Goal: Task Accomplishment & Management: Complete application form

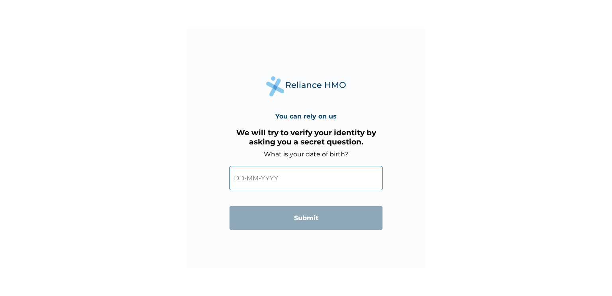
click at [287, 178] on input "text" at bounding box center [305, 178] width 153 height 24
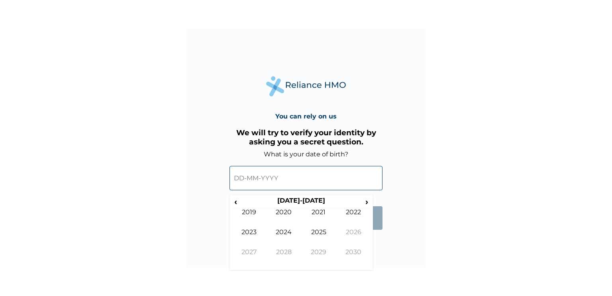
click at [244, 181] on input "text" at bounding box center [305, 178] width 153 height 24
click at [242, 177] on input "text" at bounding box center [305, 178] width 153 height 24
click at [235, 203] on span "‹" at bounding box center [235, 201] width 8 height 10
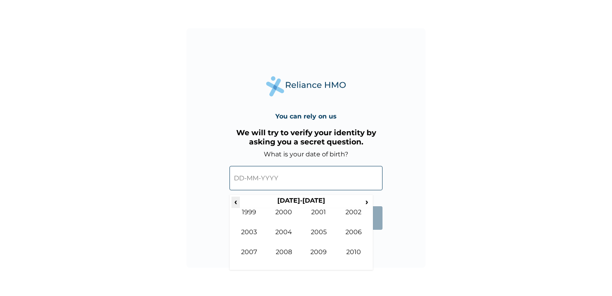
click at [235, 203] on span "‹" at bounding box center [235, 201] width 8 height 10
drag, startPoint x: 367, startPoint y: 202, endPoint x: 364, endPoint y: 207, distance: 5.4
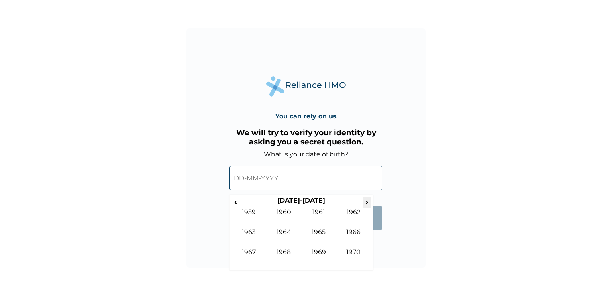
click at [368, 202] on span "›" at bounding box center [366, 201] width 9 height 10
click at [284, 251] on td "1978" at bounding box center [283, 258] width 35 height 20
click at [351, 250] on td "Dec" at bounding box center [353, 258] width 35 height 20
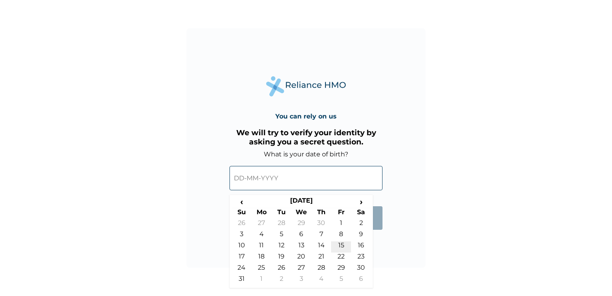
click at [337, 245] on td "15" at bounding box center [341, 246] width 20 height 11
type input "15-12-1978"
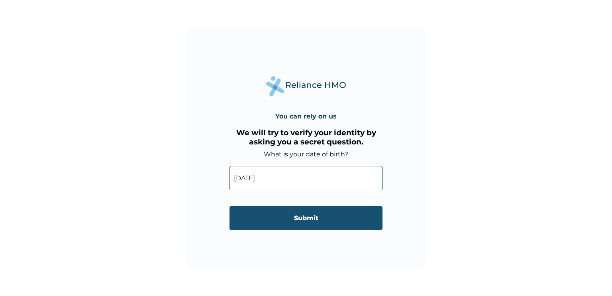
click at [305, 219] on input "Submit" at bounding box center [305, 217] width 153 height 23
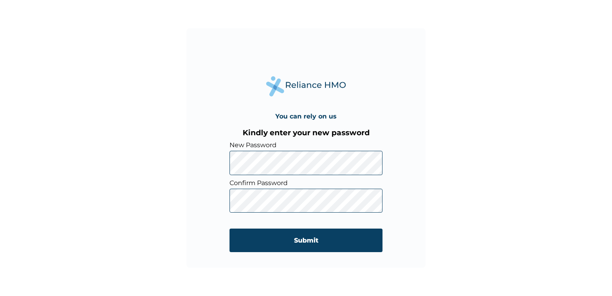
click input "Submit" at bounding box center [305, 239] width 153 height 23
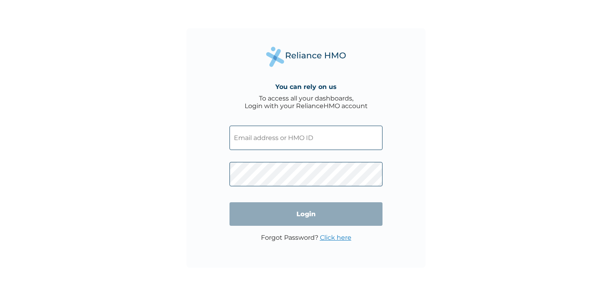
click at [287, 138] on input "text" at bounding box center [305, 137] width 153 height 24
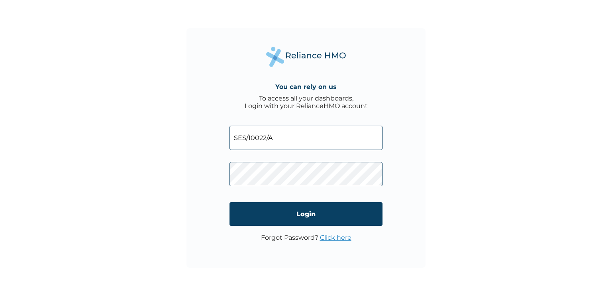
type input "SES/10022/A"
click input "Login" at bounding box center [305, 213] width 153 height 23
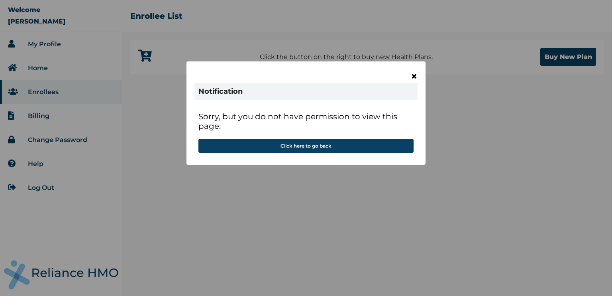
click at [414, 75] on span "×" at bounding box center [414, 76] width 7 height 14
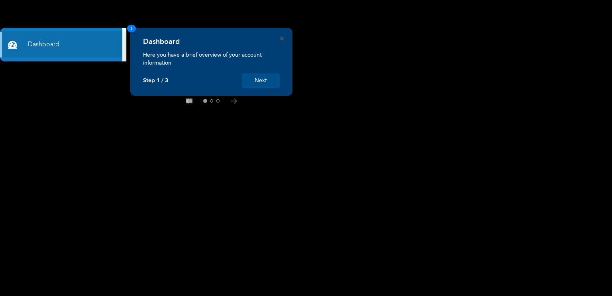
click at [32, 45] on link "Dashboard" at bounding box center [61, 44] width 122 height 25
click at [268, 80] on button "Next" at bounding box center [261, 80] width 38 height 15
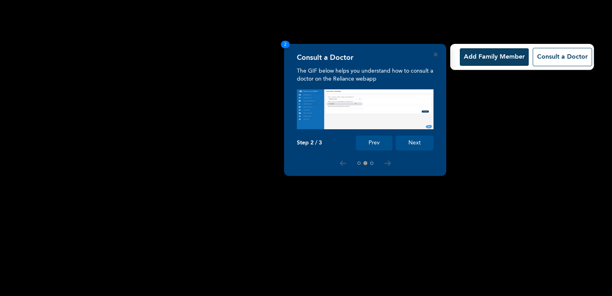
click at [481, 58] on button "Add Family Member" at bounding box center [494, 57] width 69 height 18
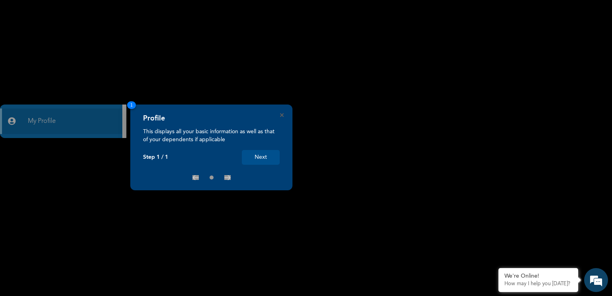
click at [266, 156] on button "Next" at bounding box center [261, 157] width 38 height 15
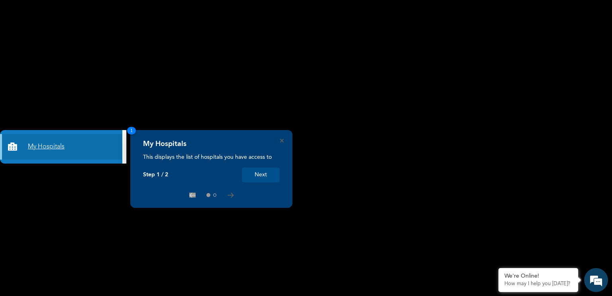
click at [83, 144] on link "My Hospitals" at bounding box center [61, 146] width 122 height 25
click at [258, 174] on button "Next" at bounding box center [261, 174] width 38 height 15
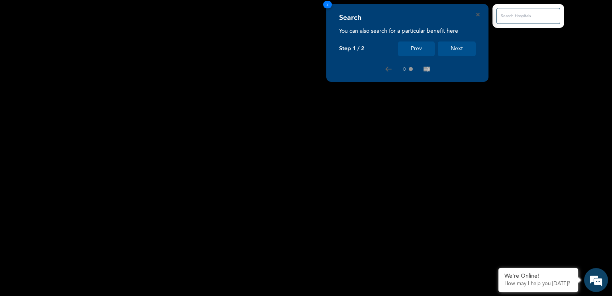
click at [524, 16] on input "text" at bounding box center [528, 16] width 64 height 16
click at [516, 18] on input "text" at bounding box center [528, 16] width 64 height 16
click at [454, 51] on button "Next" at bounding box center [457, 48] width 38 height 15
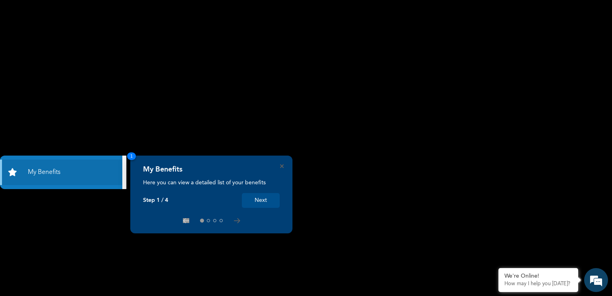
click at [263, 202] on button "Next" at bounding box center [261, 200] width 38 height 15
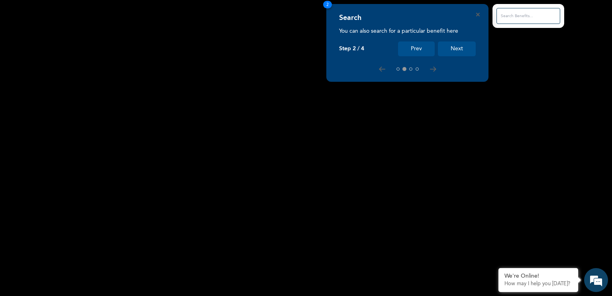
click at [460, 47] on button "Next" at bounding box center [457, 48] width 38 height 15
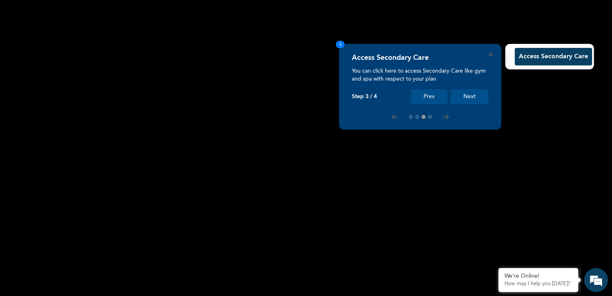
click at [473, 96] on button "Next" at bounding box center [469, 96] width 38 height 15
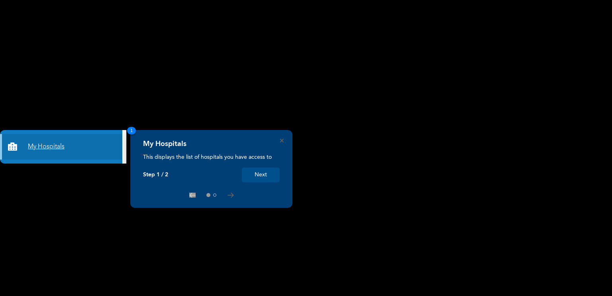
click at [52, 146] on link "My Hospitals" at bounding box center [61, 146] width 122 height 25
click at [263, 175] on button "Next" at bounding box center [261, 174] width 38 height 15
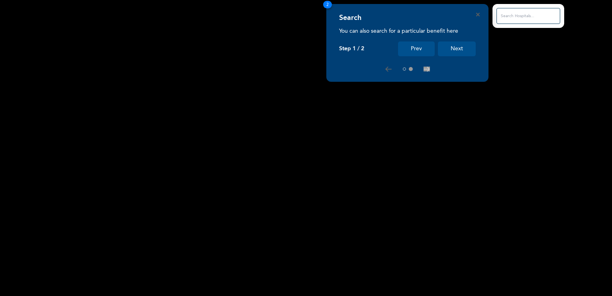
click at [509, 18] on input "text" at bounding box center [528, 16] width 64 height 16
click at [509, 17] on input "text" at bounding box center [528, 16] width 64 height 16
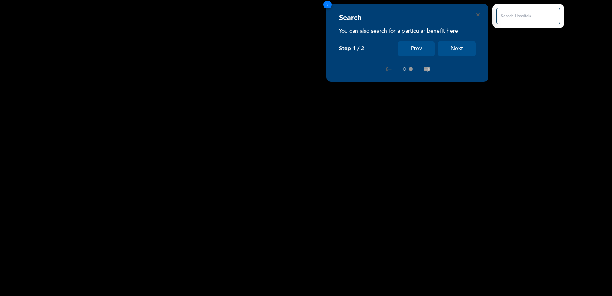
click at [461, 47] on button "Next" at bounding box center [457, 48] width 38 height 15
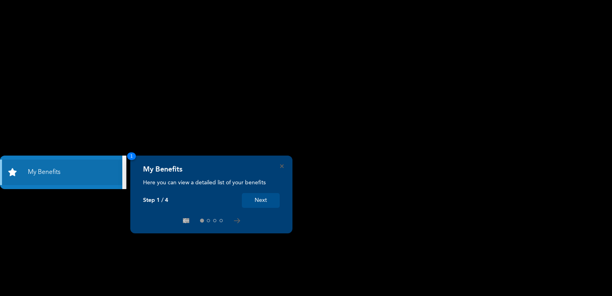
click at [264, 198] on button "Next" at bounding box center [261, 200] width 38 height 15
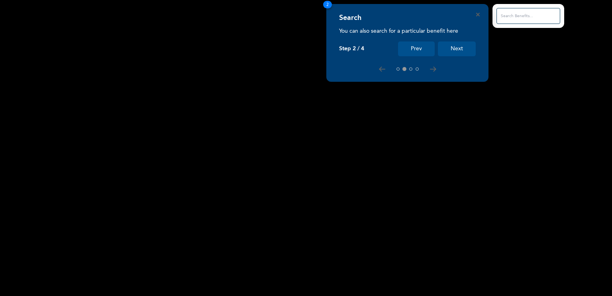
click at [536, 16] on input "text" at bounding box center [528, 16] width 64 height 16
click at [466, 48] on button "Next" at bounding box center [457, 48] width 38 height 15
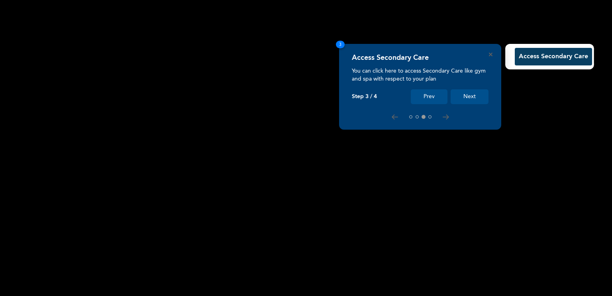
click at [551, 58] on button "Access Secondary Care" at bounding box center [553, 57] width 77 height 18
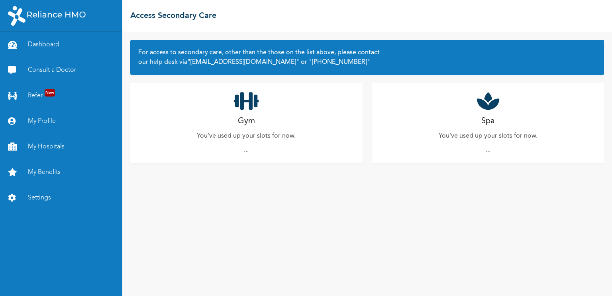
click at [42, 45] on link "Dashboard" at bounding box center [61, 44] width 122 height 25
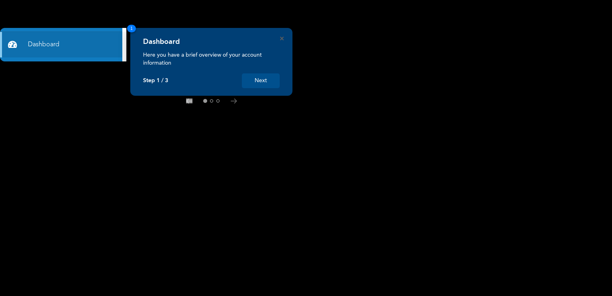
click at [266, 80] on button "Next" at bounding box center [261, 80] width 38 height 15
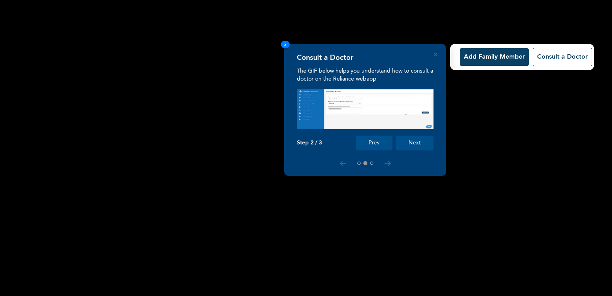
click at [492, 57] on button "Add Family Member" at bounding box center [494, 57] width 69 height 18
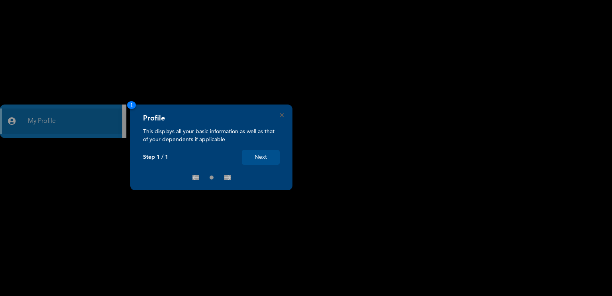
click at [268, 156] on button "Next" at bounding box center [261, 157] width 38 height 15
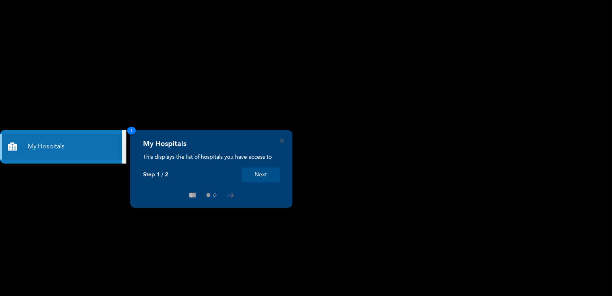
click at [67, 147] on link "My Hospitals" at bounding box center [61, 146] width 122 height 25
click at [264, 176] on button "Next" at bounding box center [261, 174] width 38 height 15
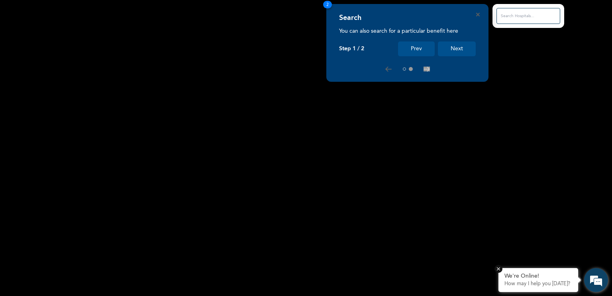
click at [548, 282] on p "How may I help you [DATE]?" at bounding box center [538, 283] width 68 height 6
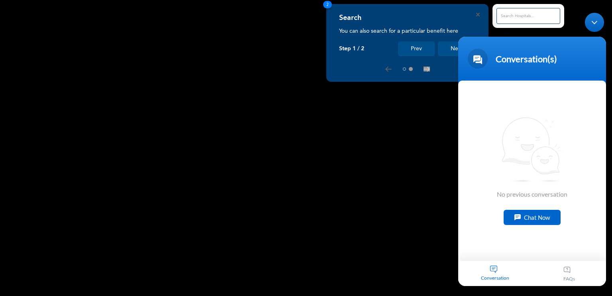
click at [528, 212] on div "Chat Now" at bounding box center [531, 216] width 57 height 15
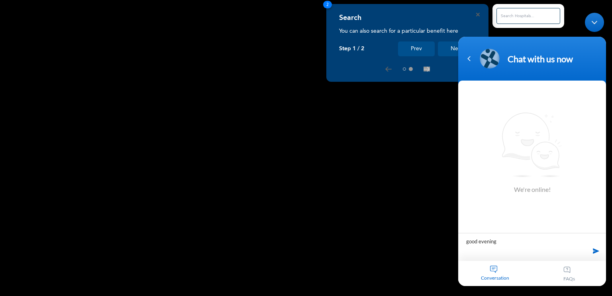
type textarea "good evening"
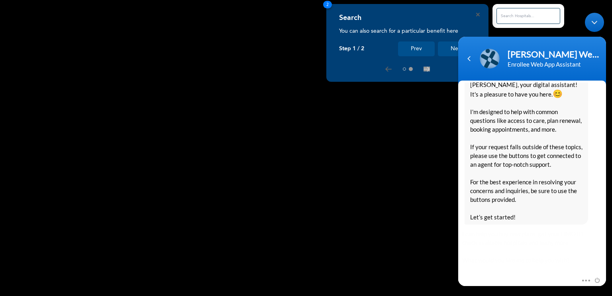
scroll to position [170, 0]
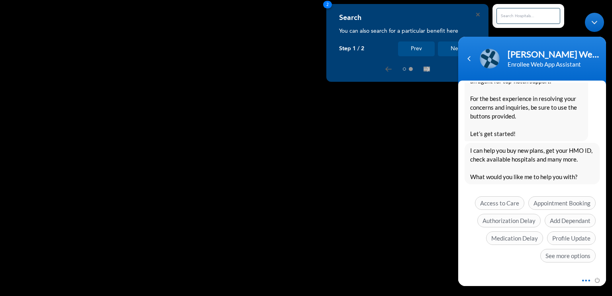
click at [587, 280] on span at bounding box center [584, 278] width 6 height 7
click at [414, 249] on rect at bounding box center [306, 148] width 612 height 296
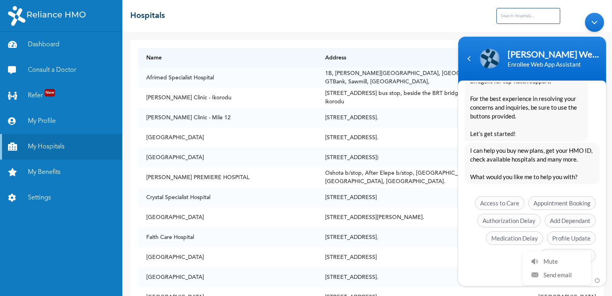
click at [335, 22] on div "☰ Hospitals" at bounding box center [366, 16] width 489 height 32
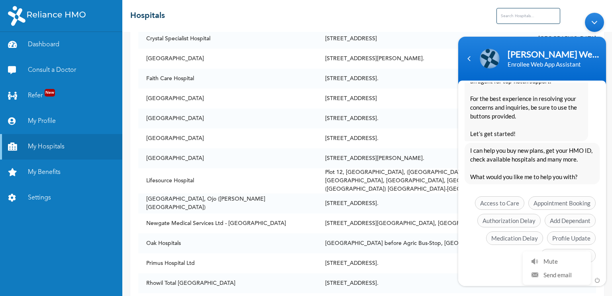
scroll to position [159, 0]
click at [597, 280] on span at bounding box center [595, 278] width 9 height 7
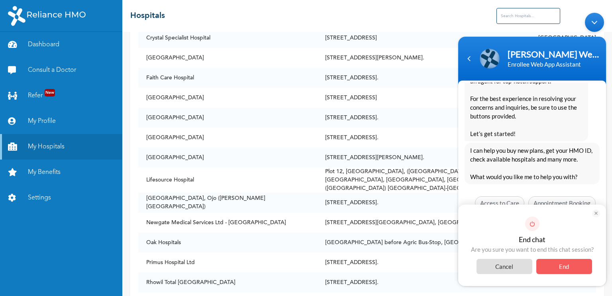
click at [513, 266] on span "Cancel" at bounding box center [504, 265] width 56 height 15
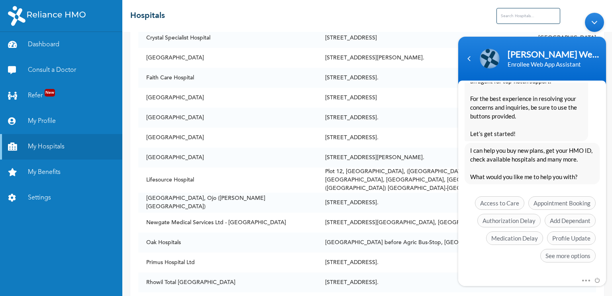
click at [510, 263] on div "Access to Care Appointment Booking Authorization Delay Add Dependant Medication…" at bounding box center [531, 231] width 135 height 70
click at [566, 218] on span "Add Dependant" at bounding box center [569, 220] width 51 height 14
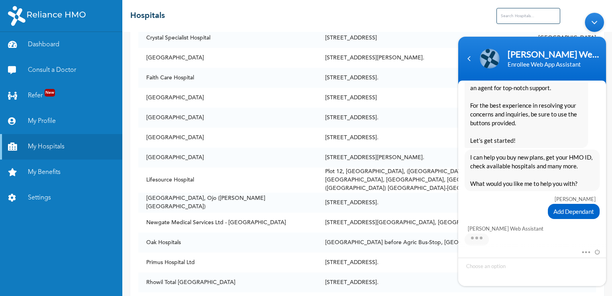
scroll to position [202, 0]
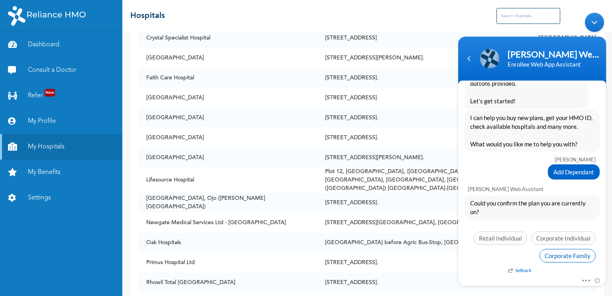
click at [568, 256] on span "Corporate Family" at bounding box center [567, 256] width 56 height 14
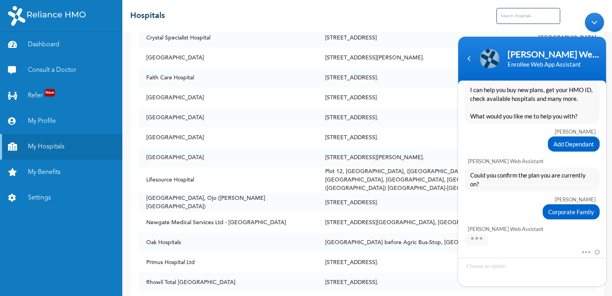
scroll to position [243, 0]
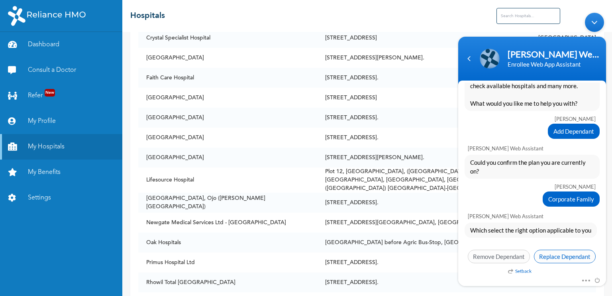
click at [560, 253] on span "Replace Dependant" at bounding box center [565, 256] width 62 height 14
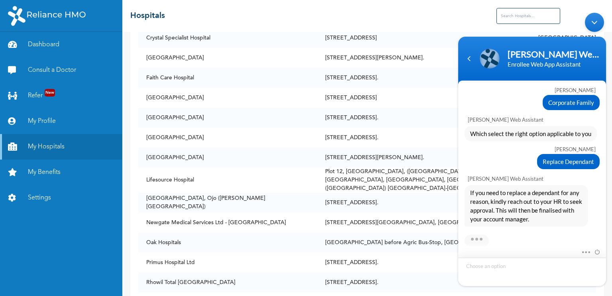
scroll to position [382, 0]
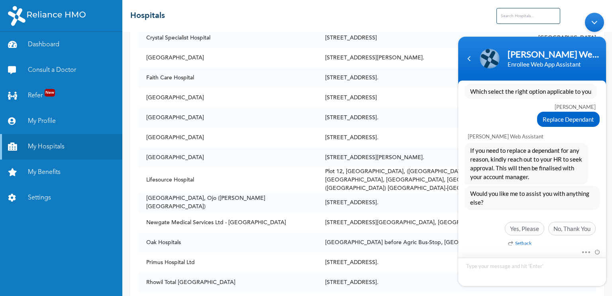
click at [489, 268] on textarea "Type your message and hit 'Enter'" at bounding box center [532, 271] width 148 height 28
type textarea "i dont want to relplace i want to add my wife pls"
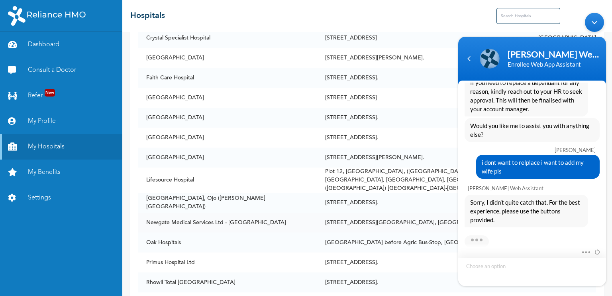
scroll to position [491, 0]
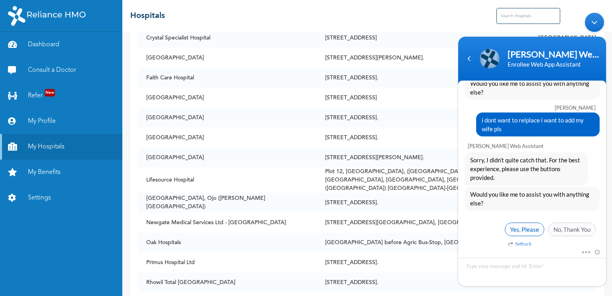
click at [519, 222] on span "Yes, Please" at bounding box center [524, 229] width 39 height 14
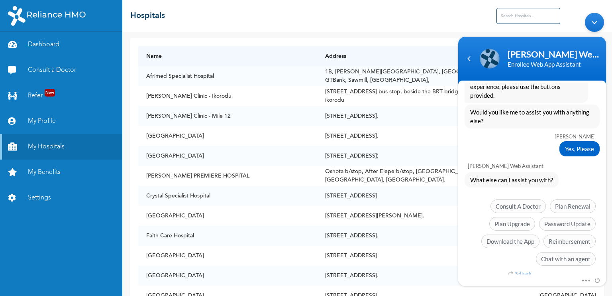
scroll to position [0, 0]
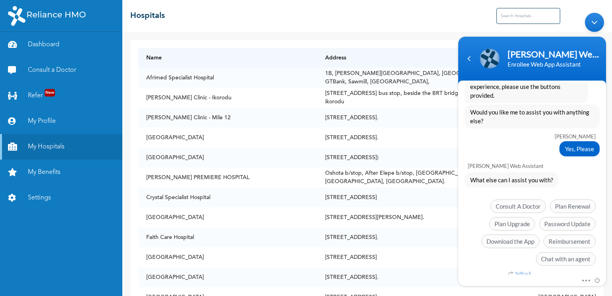
click at [528, 13] on body "Naomi Enrollee Web Assistant Enrollee Web App Assistant b.oyeyemi good evening …" at bounding box center [532, 149] width 156 height 281
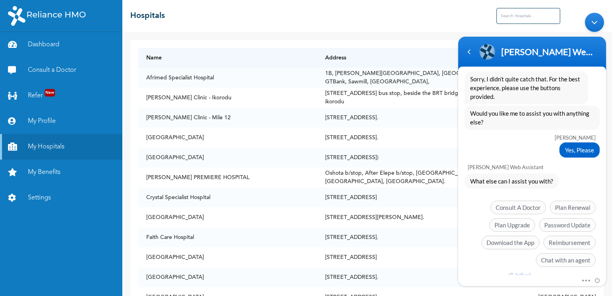
scroll to position [560, 0]
click at [554, 252] on span "Chat with an agent" at bounding box center [566, 259] width 60 height 14
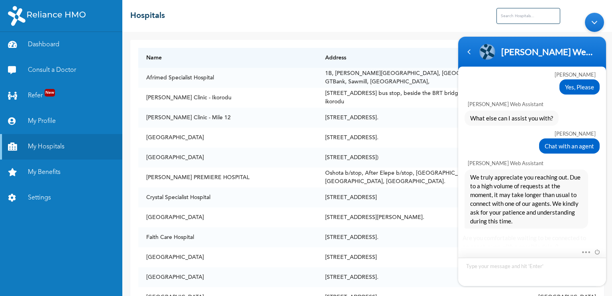
scroll to position [681, 0]
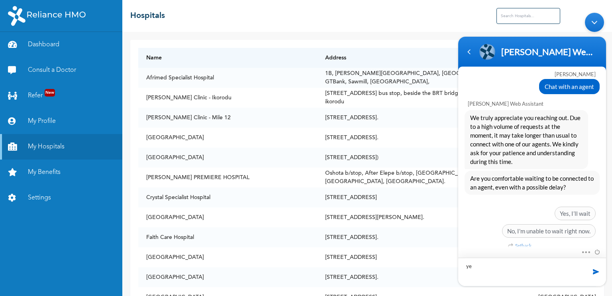
type textarea "yes"
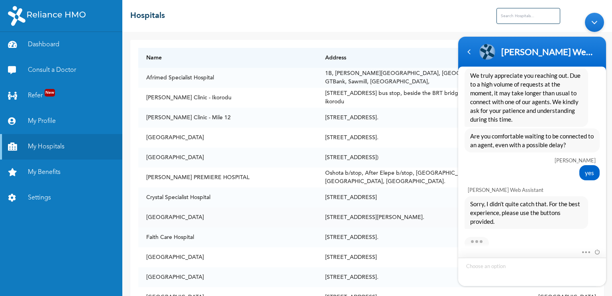
scroll to position [782, 0]
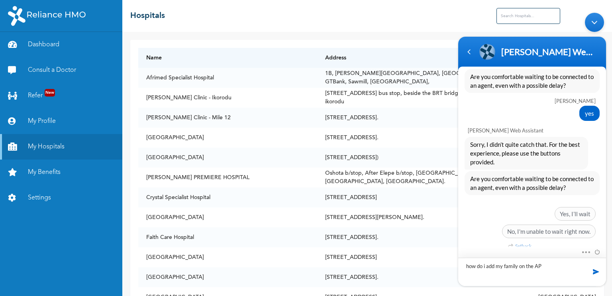
type textarea "how do i add my family on the APP"
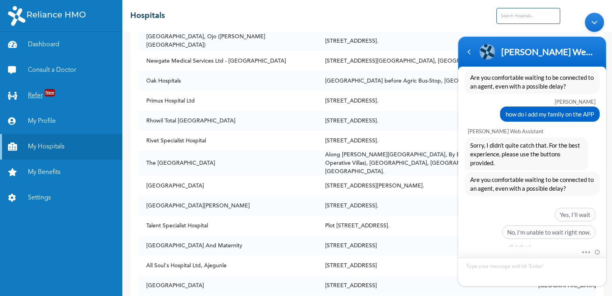
scroll to position [319, 0]
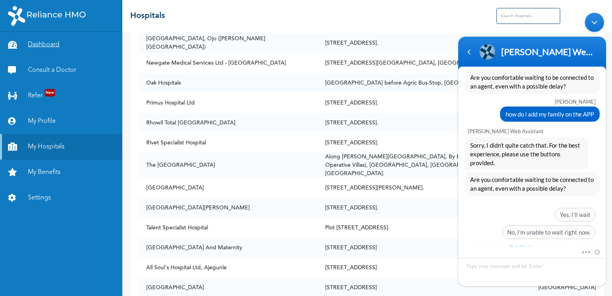
click at [55, 42] on link "Dashboard" at bounding box center [61, 44] width 122 height 25
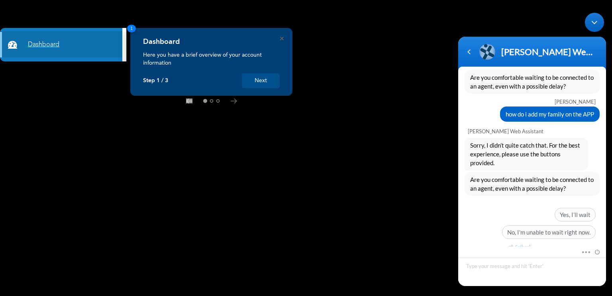
click at [64, 47] on link "Dashboard" at bounding box center [61, 44] width 122 height 25
click at [269, 82] on button "Next" at bounding box center [261, 80] width 38 height 15
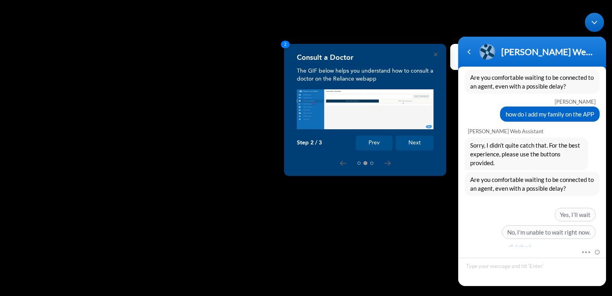
click at [597, 22] on div "Minimize live chat window" at bounding box center [594, 22] width 19 height 19
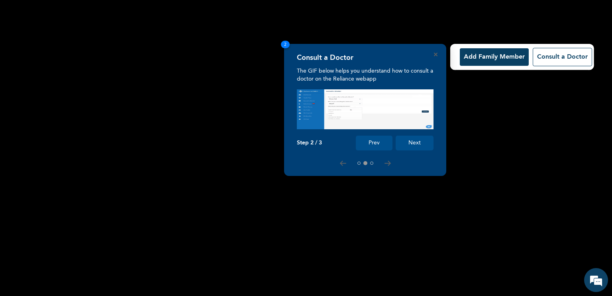
click at [496, 59] on button "Add Family Member" at bounding box center [494, 57] width 69 height 18
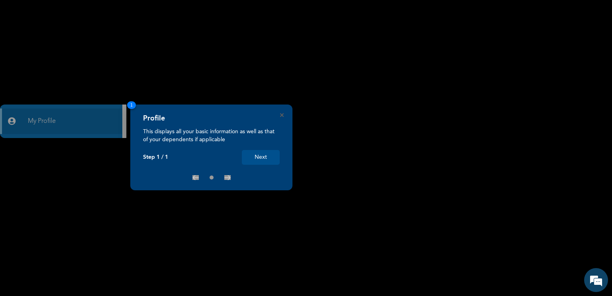
click at [88, 123] on div "× Products List RED BERYL FAMILY PLAN 5 Slots Available Select" at bounding box center [306, 148] width 612 height 296
click at [34, 120] on div "× Products List RED BERYL FAMILY PLAN 5 Slots Available Select" at bounding box center [306, 148] width 612 height 296
click at [35, 120] on div "× Products List RED BERYL FAMILY PLAN 5 Slots Available Select" at bounding box center [306, 148] width 612 height 296
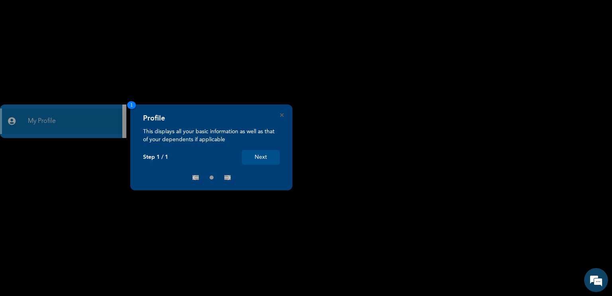
click at [258, 155] on button "Next" at bounding box center [261, 157] width 38 height 15
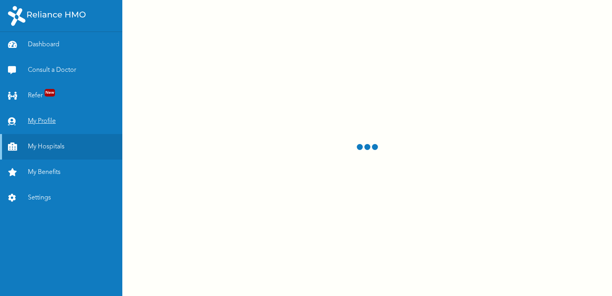
click at [53, 119] on link "My Profile" at bounding box center [61, 120] width 122 height 25
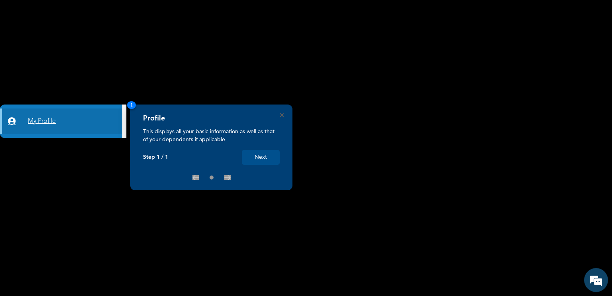
scroll to position [916, 0]
click at [260, 155] on button "Next" at bounding box center [261, 157] width 38 height 15
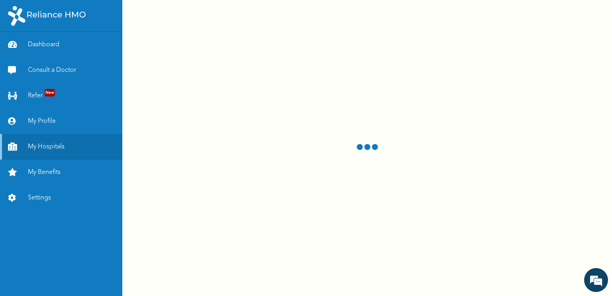
scroll to position [916, 0]
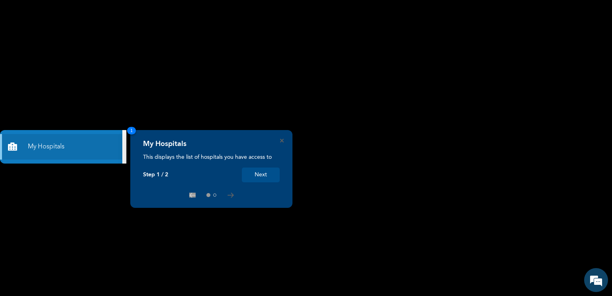
click at [264, 172] on button "Next" at bounding box center [261, 174] width 38 height 15
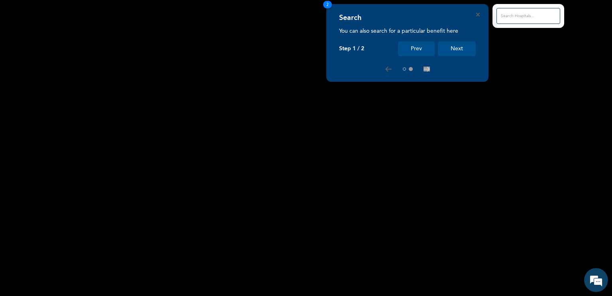
click at [459, 51] on button "Next" at bounding box center [457, 48] width 38 height 15
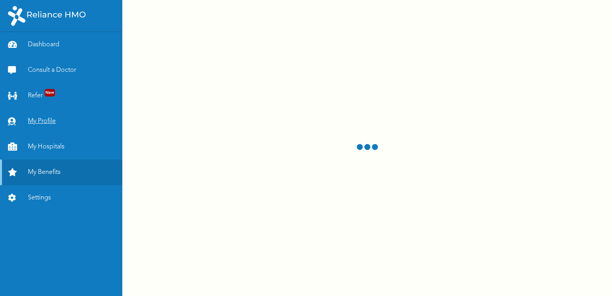
click at [40, 121] on link "My Profile" at bounding box center [61, 120] width 122 height 25
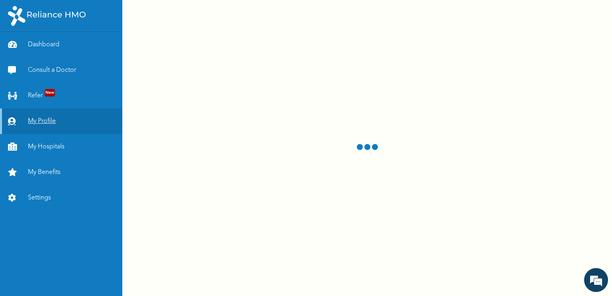
scroll to position [916, 0]
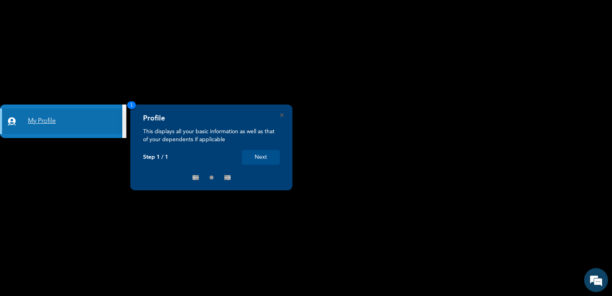
click at [48, 124] on link "My Profile" at bounding box center [61, 120] width 122 height 25
click at [48, 121] on link "My Profile" at bounding box center [61, 120] width 122 height 25
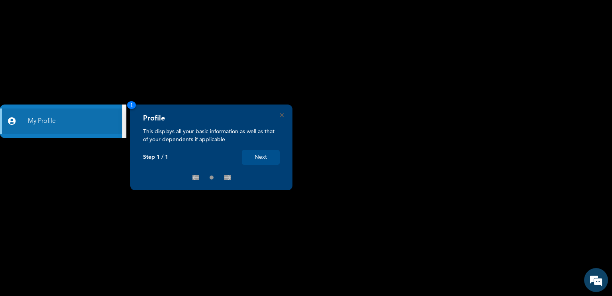
click at [266, 158] on button "Next" at bounding box center [261, 157] width 38 height 15
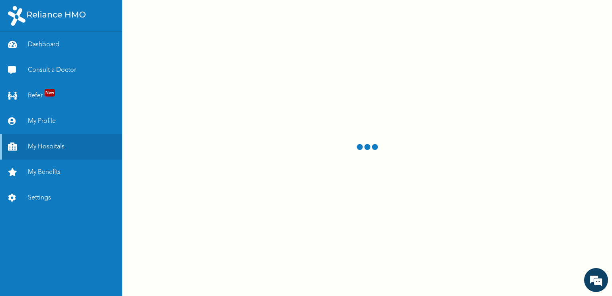
scroll to position [916, 0]
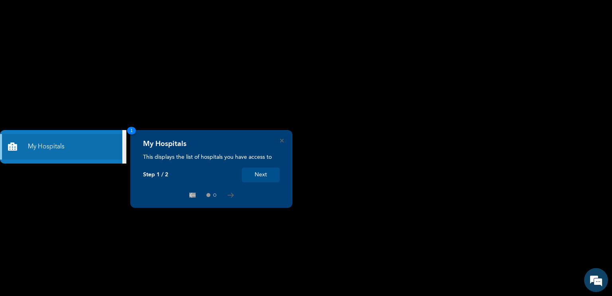
click at [261, 174] on button "Next" at bounding box center [261, 174] width 38 height 15
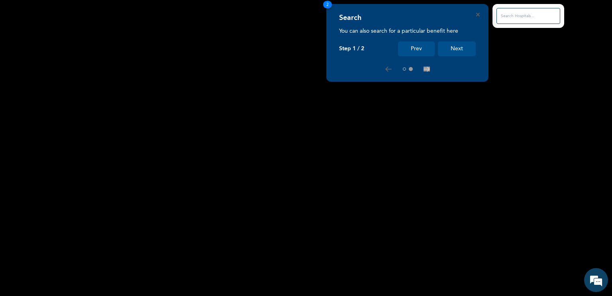
click at [451, 49] on button "Next" at bounding box center [457, 48] width 38 height 15
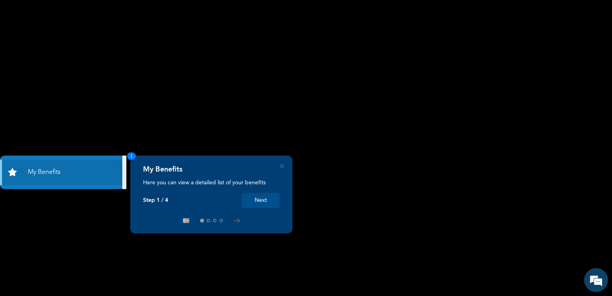
scroll to position [916, 0]
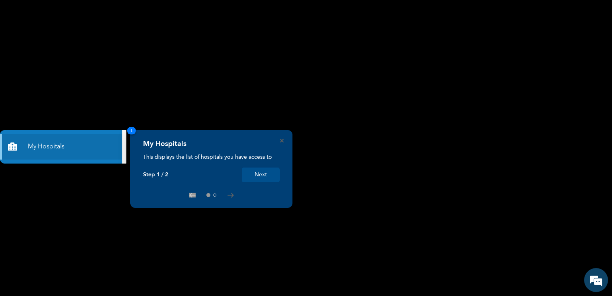
scroll to position [916, 0]
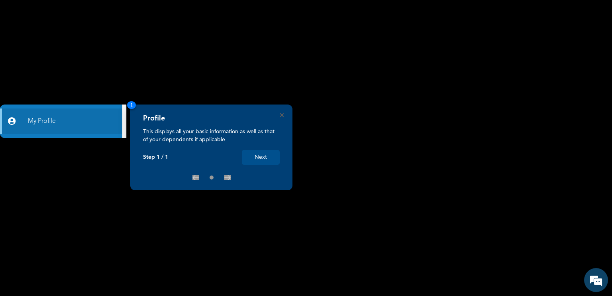
scroll to position [916, 0]
click at [283, 114] on icon "Close" at bounding box center [282, 115] width 4 height 4
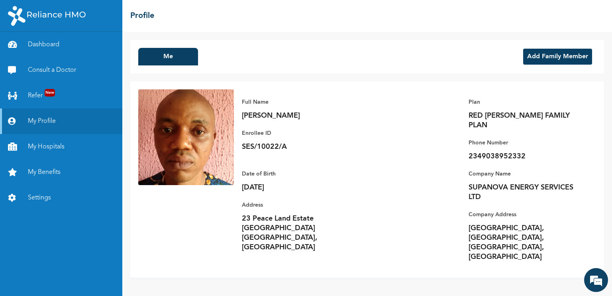
click at [549, 59] on button "Add Family Member" at bounding box center [557, 57] width 69 height 16
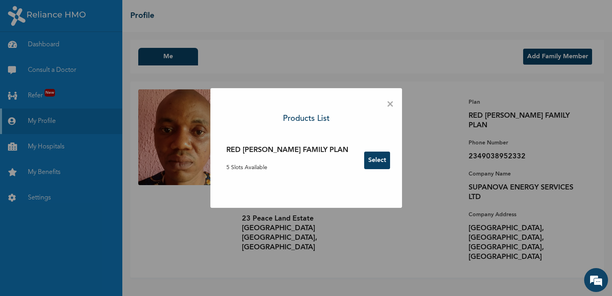
click at [364, 161] on button "Select" at bounding box center [377, 160] width 26 height 18
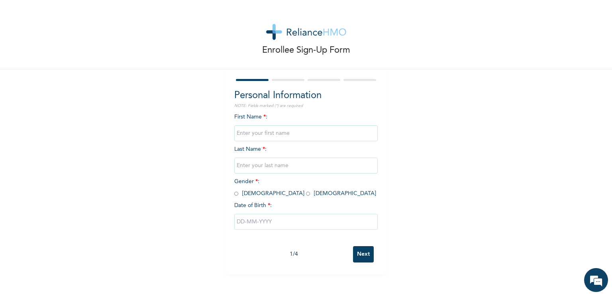
click at [291, 133] on input "text" at bounding box center [305, 133] width 143 height 16
type input "OLUWABUSUYI"
type input "OYEYEMI"
drag, startPoint x: 278, startPoint y: 132, endPoint x: 215, endPoint y: 130, distance: 62.6
click at [215, 130] on div "Enrollee Sign-Up Form Personal Information NOTE: Fields marked (*) are required…" at bounding box center [306, 137] width 612 height 274
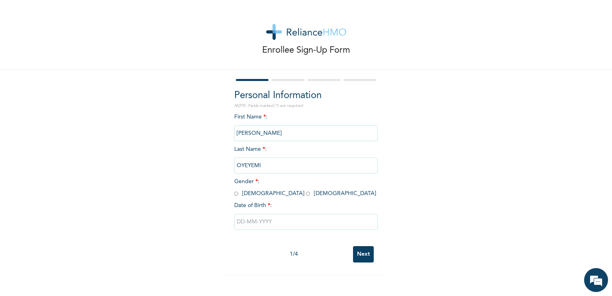
type input "[PERSON_NAME]"
click at [306, 195] on input "radio" at bounding box center [308, 194] width 4 height 8
radio input "true"
click at [243, 221] on input "text" at bounding box center [305, 221] width 143 height 16
select select "9"
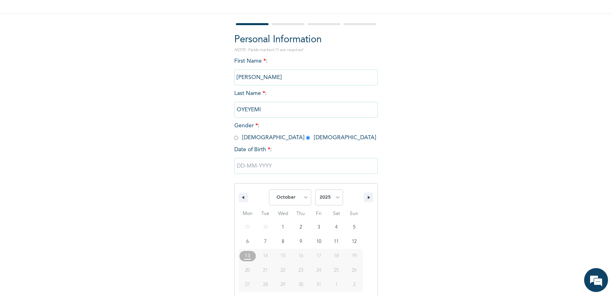
scroll to position [67, 0]
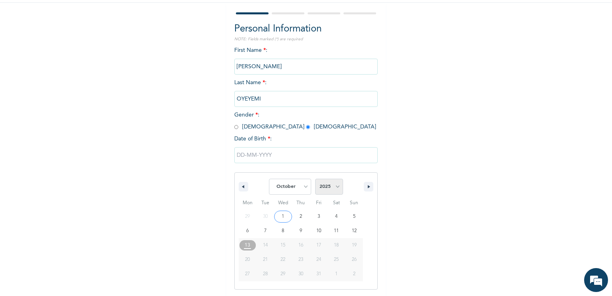
click at [333, 186] on select "2025 2024 2023 2022 2021 2020 2019 2018 2017 2016 2015 2014 2013 2012 2011 2010…" at bounding box center [329, 186] width 28 height 16
select select "1980"
click at [315, 178] on select "2025 2024 2023 2022 2021 2020 2019 2018 2017 2016 2015 2014 2013 2012 2011 2010…" at bounding box center [329, 186] width 28 height 16
click at [303, 187] on select "January February March April May June July August September October November De…" at bounding box center [290, 186] width 42 height 16
select select "2"
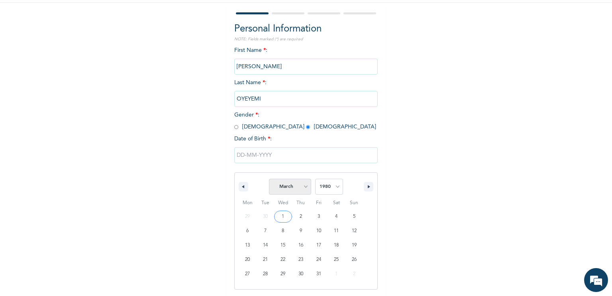
click at [269, 178] on select "January February March April May June July August September October November De…" at bounding box center [290, 186] width 42 height 16
type input "[DATE]"
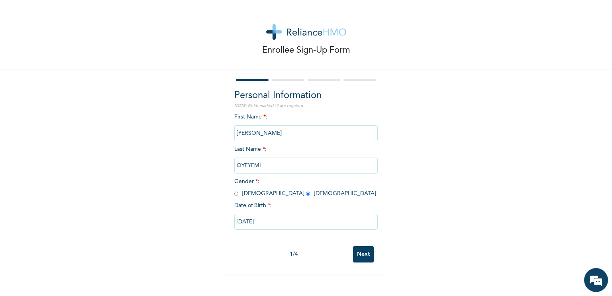
scroll to position [0, 0]
click at [358, 252] on input "Next" at bounding box center [363, 254] width 21 height 16
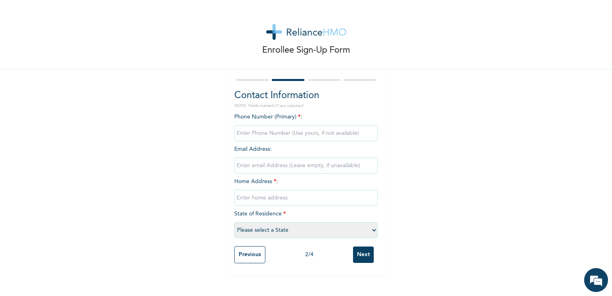
click at [261, 132] on input "phone" at bounding box center [305, 133] width 143 height 16
type input "08037388816"
click at [256, 166] on input "email" at bounding box center [305, 165] width 143 height 16
type input "[EMAIL_ADDRESS][DOMAIN_NAME]"
type input "22 Ogundimu close Off Peace Land Estate [PERSON_NAME] State"
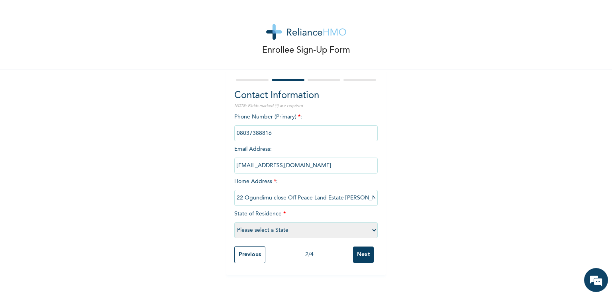
click at [370, 228] on select "Please select a State [PERSON_NAME] (FCT) [PERSON_NAME] Ibom [GEOGRAPHIC_DATA] …" at bounding box center [305, 230] width 143 height 16
click at [450, 189] on div "Enrollee Sign-Up Form Contact Information NOTE: Fields marked (*) are required …" at bounding box center [306, 137] width 612 height 275
click at [370, 229] on select "Please select a State [PERSON_NAME] (FCT) [PERSON_NAME] Ibom [GEOGRAPHIC_DATA] …" at bounding box center [305, 230] width 143 height 16
select select "28"
click at [234, 222] on select "Please select a State [PERSON_NAME] (FCT) [PERSON_NAME] Ibom [GEOGRAPHIC_DATA] …" at bounding box center [305, 230] width 143 height 16
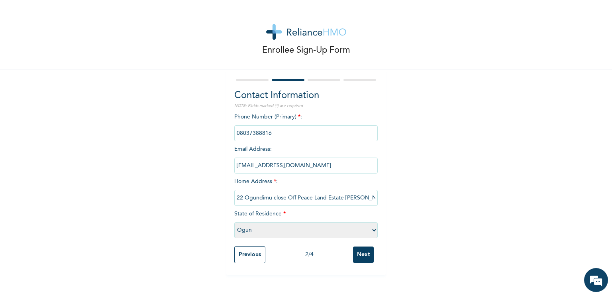
click at [359, 252] on input "Next" at bounding box center [363, 254] width 21 height 16
click at [359, 252] on div "Enrollee Sign-Up Form Contact Information NOTE: Fields marked (*) are required …" at bounding box center [306, 148] width 612 height 296
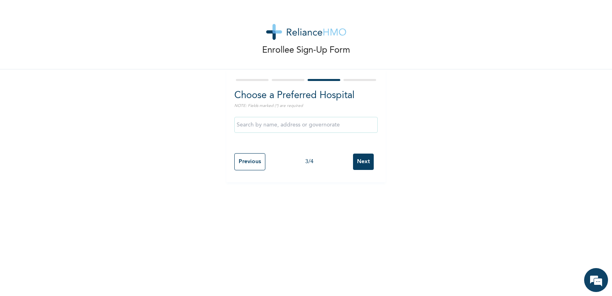
click at [299, 125] on input "text" at bounding box center [305, 125] width 143 height 16
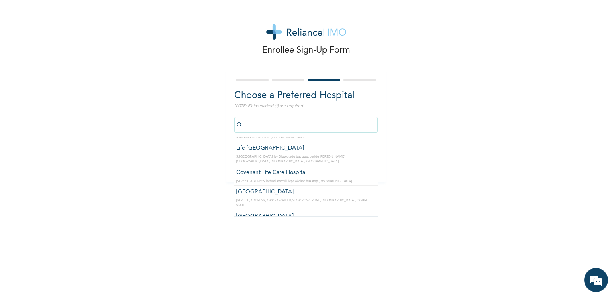
scroll to position [1382, 0]
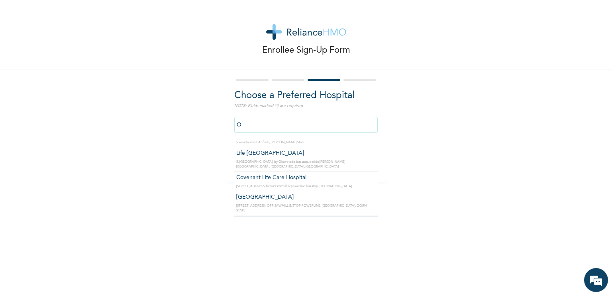
type input "O"
click at [372, 140] on div "O Faramed Clinics- [GEOGRAPHIC_DATA], [GEOGRAPHIC_DATA] [STREET_ADDRESS][GEOGRA…" at bounding box center [305, 131] width 143 height 36
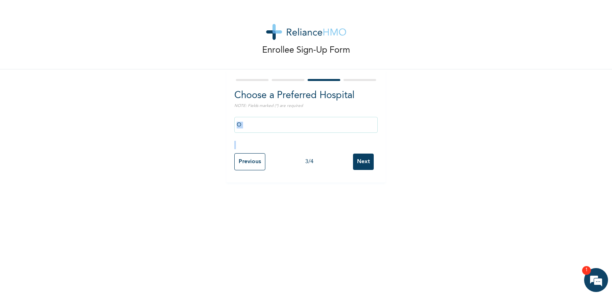
click at [372, 140] on div "O" at bounding box center [305, 131] width 143 height 36
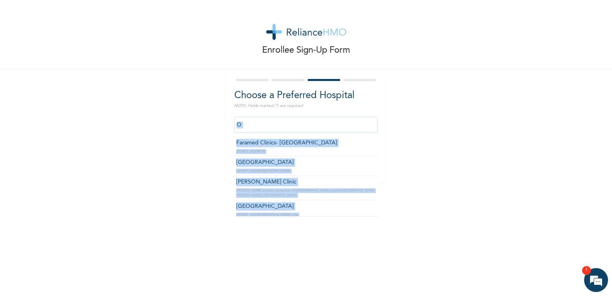
click at [278, 125] on input "O" at bounding box center [305, 125] width 143 height 16
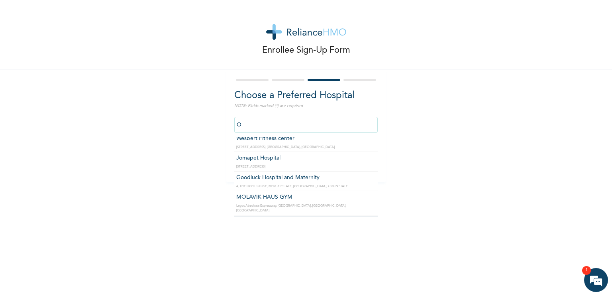
scroll to position [1051, 0]
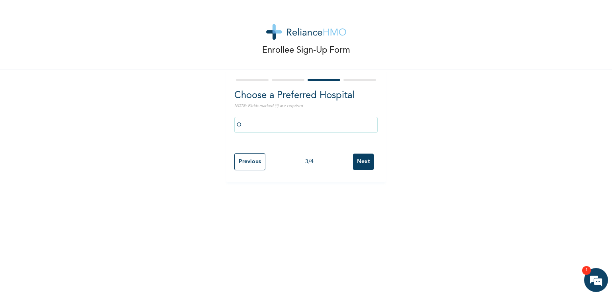
click at [282, 78] on div at bounding box center [305, 79] width 143 height 5
click at [249, 162] on input "Previous" at bounding box center [249, 161] width 31 height 17
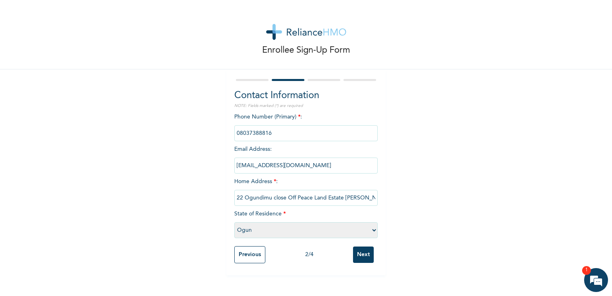
click at [251, 228] on select "Please select a State [PERSON_NAME] (FCT) [PERSON_NAME] Ibom [GEOGRAPHIC_DATA] …" at bounding box center [305, 230] width 143 height 16
select select "25"
click at [234, 222] on select "Please select a State [PERSON_NAME] (FCT) [PERSON_NAME] Ibom [GEOGRAPHIC_DATA] …" at bounding box center [305, 230] width 143 height 16
click at [360, 250] on input "Next" at bounding box center [363, 254] width 21 height 16
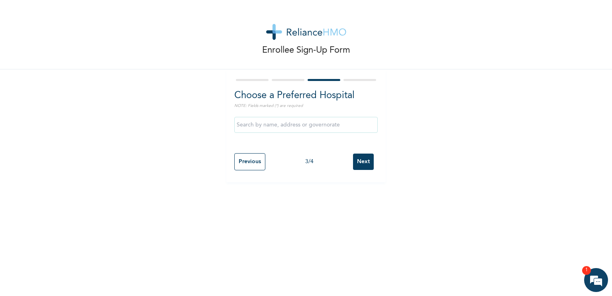
click at [321, 125] on input "text" at bounding box center [305, 125] width 143 height 16
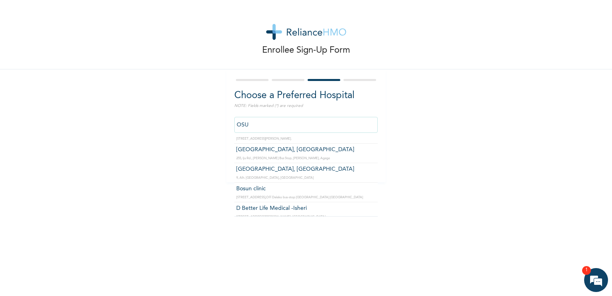
scroll to position [0, 0]
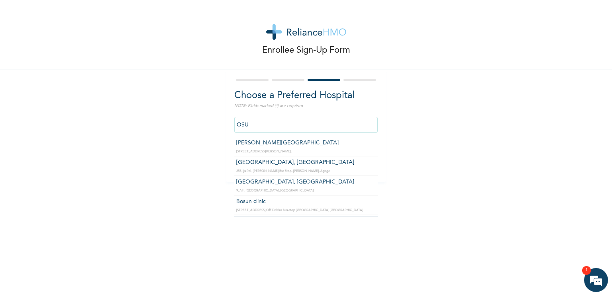
type input "[GEOGRAPHIC_DATA], [GEOGRAPHIC_DATA]"
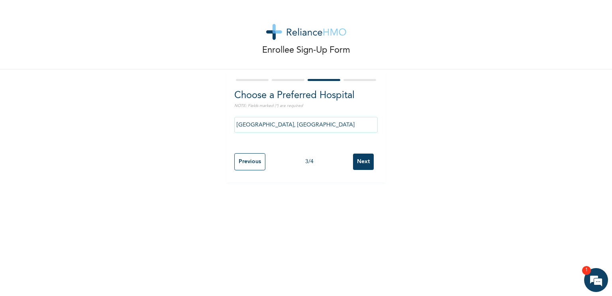
click at [359, 163] on input "Next" at bounding box center [363, 161] width 21 height 16
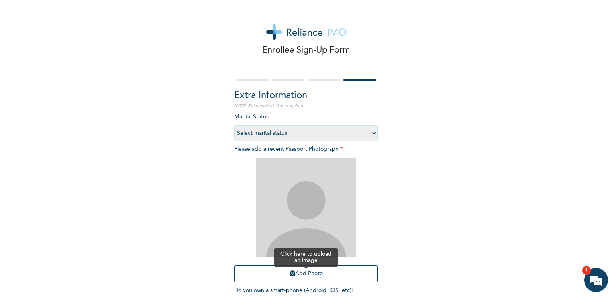
click at [290, 272] on icon "button" at bounding box center [293, 273] width 6 height 6
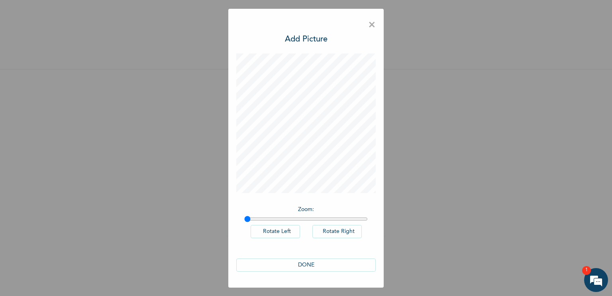
click at [305, 263] on button "DONE" at bounding box center [305, 264] width 139 height 13
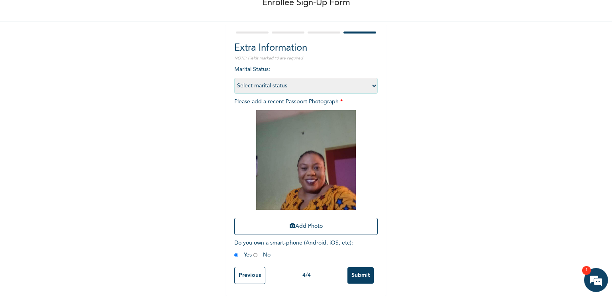
scroll to position [53, 0]
click at [363, 271] on input "Submit" at bounding box center [360, 275] width 26 height 16
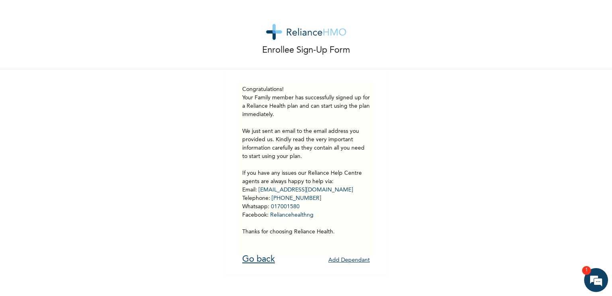
click at [262, 260] on link "Go back" at bounding box center [258, 258] width 33 height 9
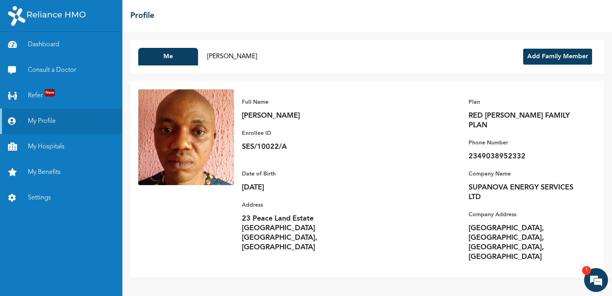
click at [581, 58] on button "Add Family Member" at bounding box center [557, 57] width 69 height 16
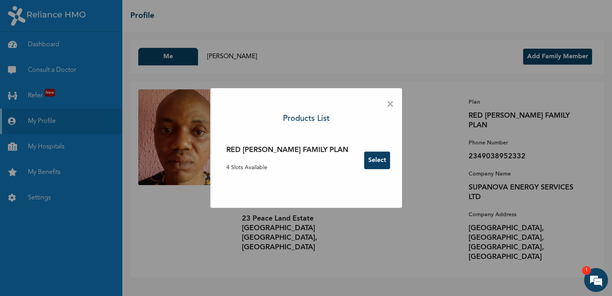
click at [386, 104] on span "×" at bounding box center [390, 104] width 8 height 17
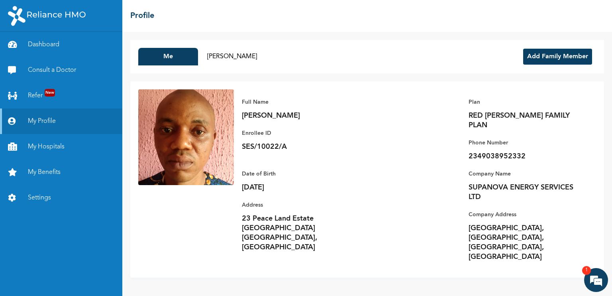
click at [413, 226] on div "Full Name [PERSON_NAME] Enrollee ID SES/10022/A Plan RED [PERSON_NAME] FAMILY P…" at bounding box center [415, 179] width 362 height 180
click at [171, 57] on button "Me" at bounding box center [168, 57] width 60 height 18
click at [207, 125] on img at bounding box center [186, 137] width 96 height 96
click at [556, 56] on button "Add Family Member" at bounding box center [557, 57] width 69 height 16
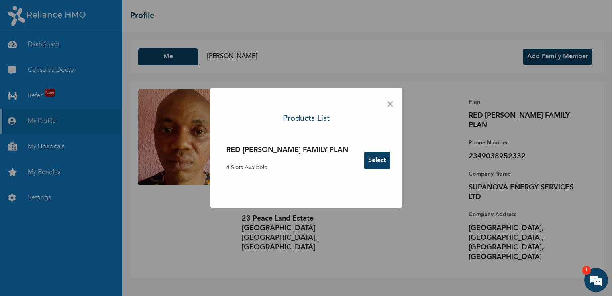
click at [364, 158] on button "Select" at bounding box center [377, 160] width 26 height 18
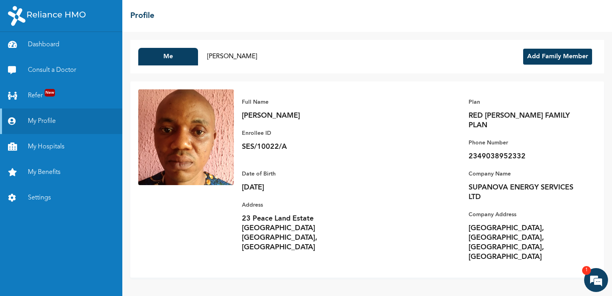
click at [143, 15] on h2 "Profile" at bounding box center [142, 16] width 24 height 12
click at [14, 95] on icon at bounding box center [14, 96] width 12 height 8
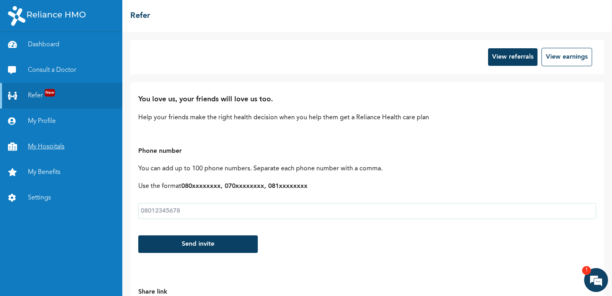
click at [43, 149] on link "My Hospitals" at bounding box center [61, 146] width 122 height 25
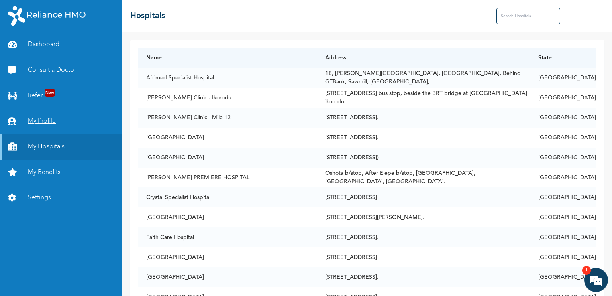
click at [35, 121] on link "My Profile" at bounding box center [61, 120] width 122 height 25
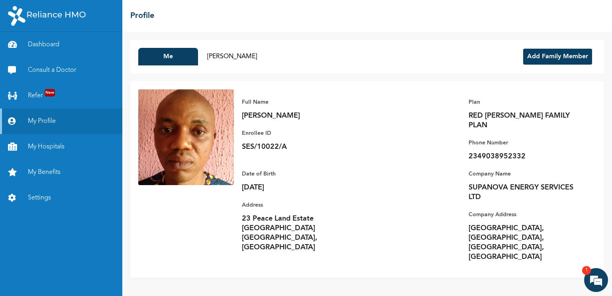
click at [609, 292] on div "Me [PERSON_NAME] Add Family Member Full Name [PERSON_NAME] Enrollee ID SES/1002…" at bounding box center [366, 164] width 489 height 264
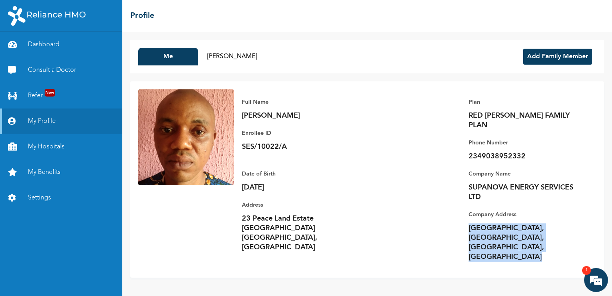
click at [609, 292] on div "Me [PERSON_NAME] Add Family Member Full Name [PERSON_NAME] Enrollee ID SES/1002…" at bounding box center [366, 164] width 489 height 264
click at [470, 265] on div "Me [PERSON_NAME] Add Family Member Full Name [PERSON_NAME] Enrollee ID SES/1002…" at bounding box center [366, 164] width 489 height 264
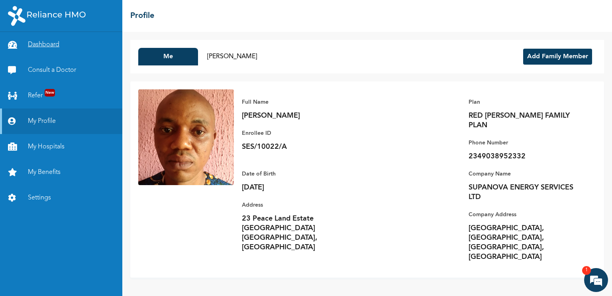
click at [32, 43] on link "Dashboard" at bounding box center [61, 44] width 122 height 25
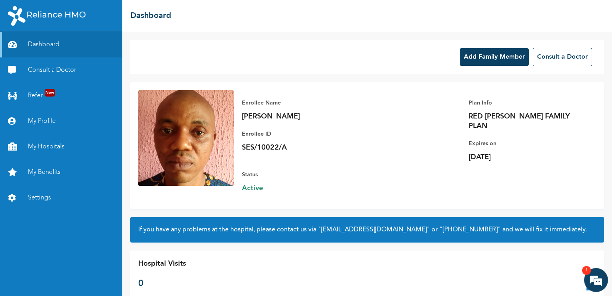
scroll to position [9, 0]
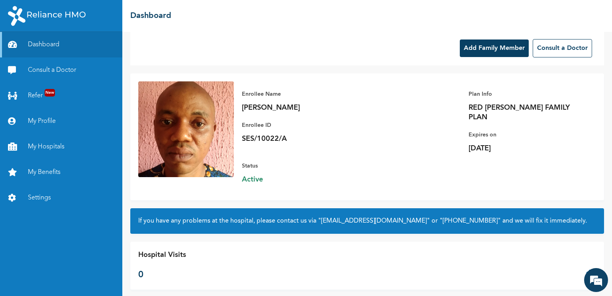
click at [493, 47] on button "Add Family Member" at bounding box center [494, 48] width 69 height 18
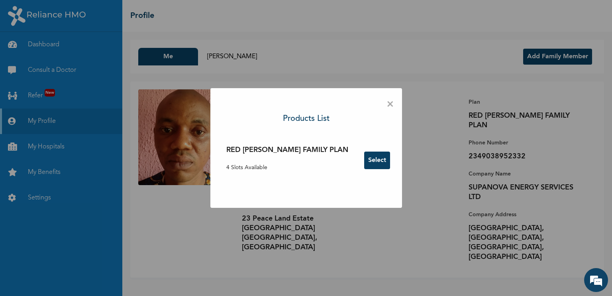
click at [364, 157] on button "Select" at bounding box center [377, 160] width 26 height 18
